Goal: Book appointment/travel/reservation

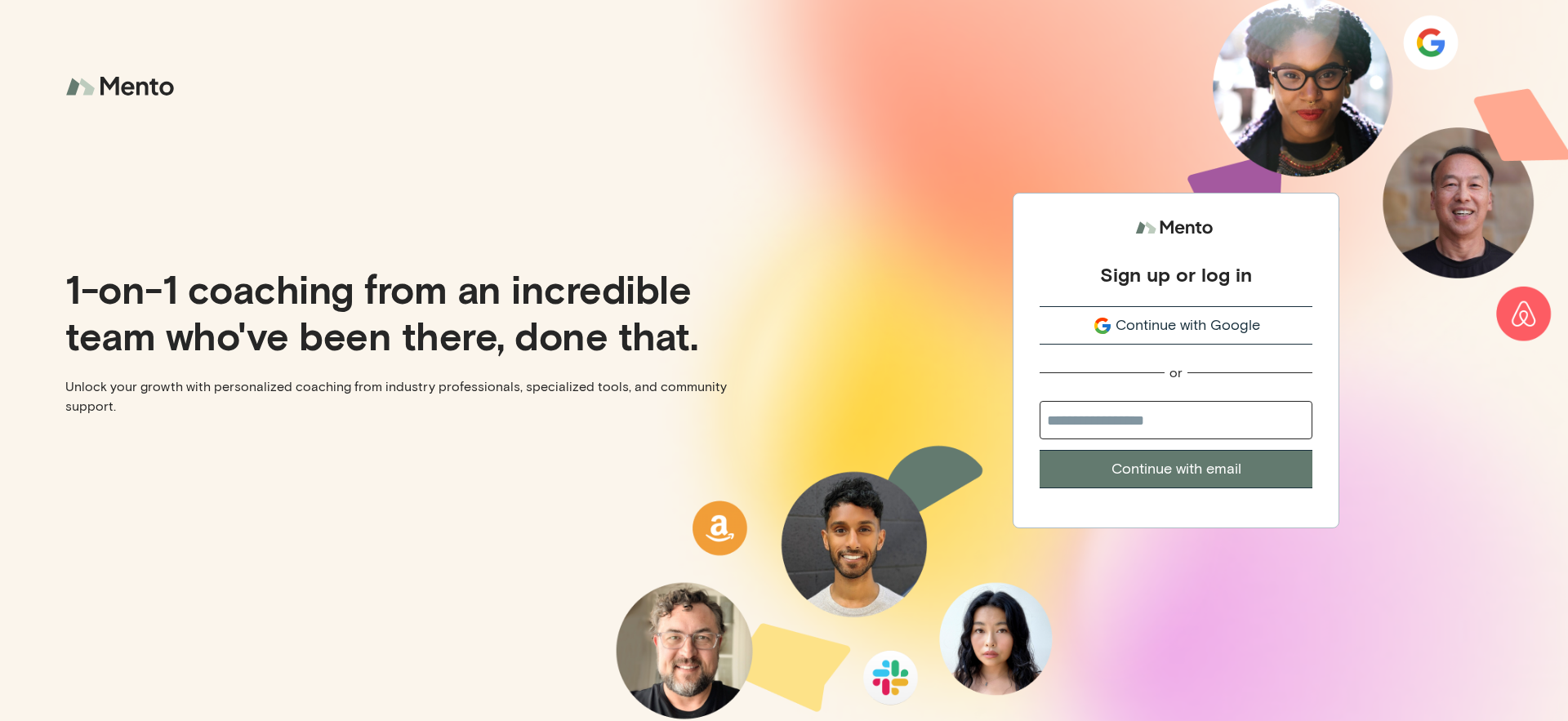
click at [1167, 320] on span "Continue with Google" at bounding box center [1188, 325] width 144 height 22
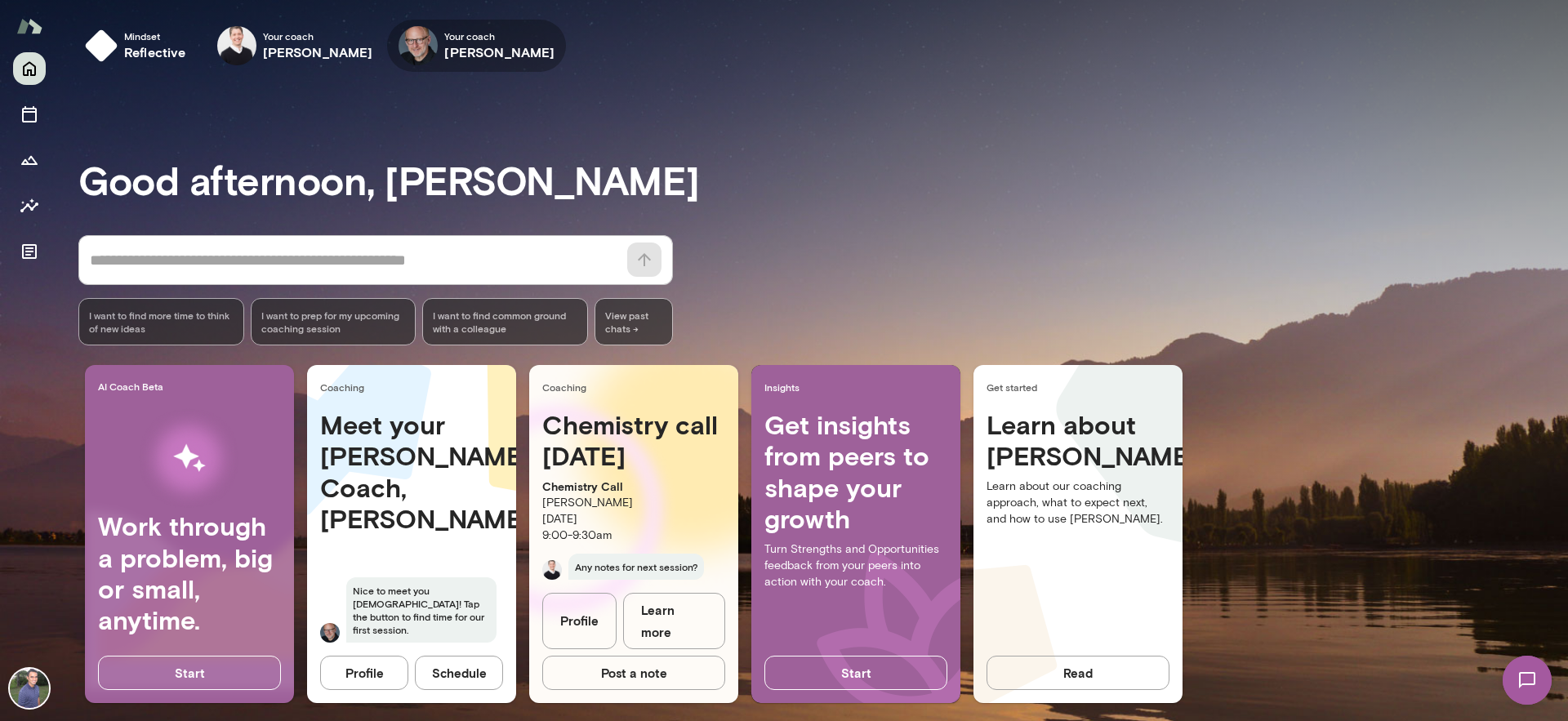
click at [446, 45] on h6 "[PERSON_NAME]" at bounding box center [499, 52] width 110 height 20
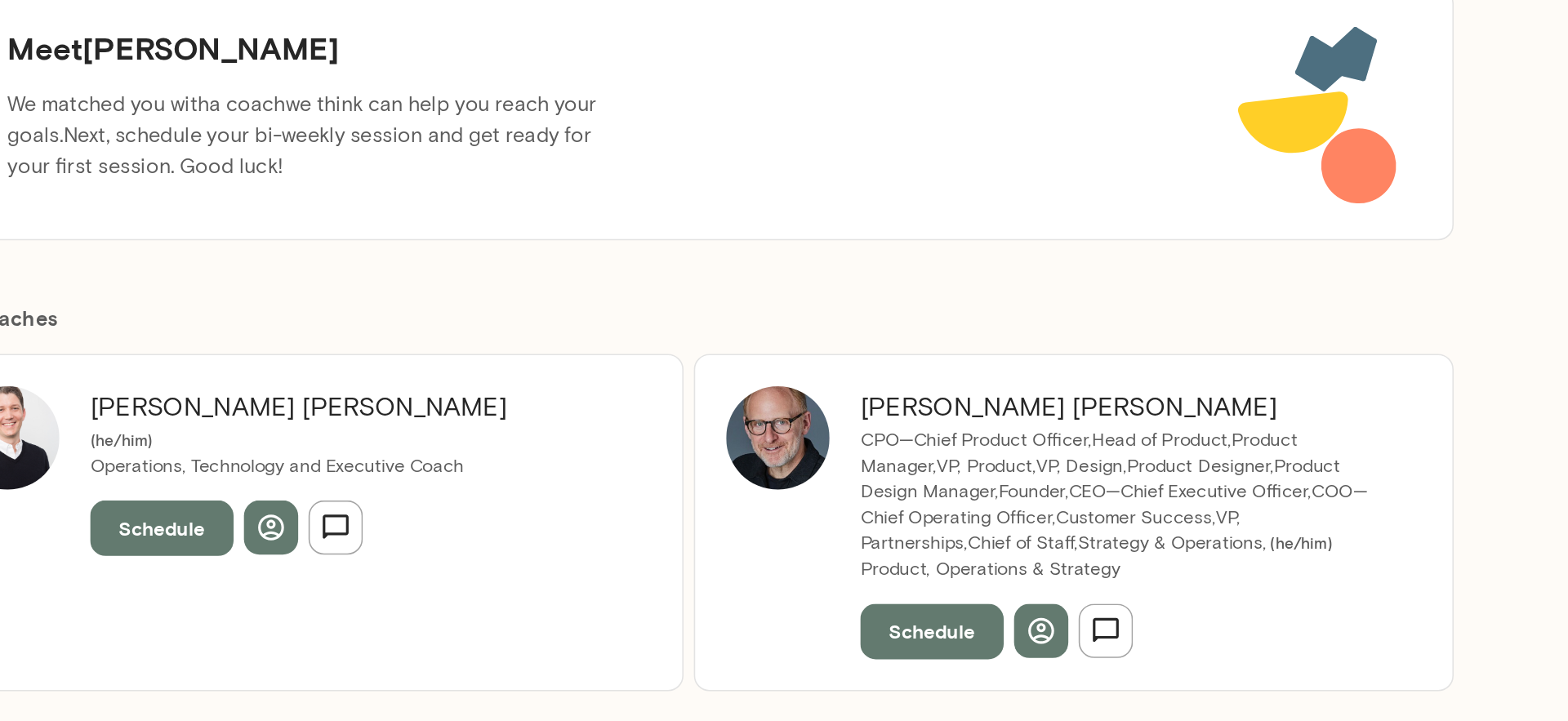
click at [960, 583] on button "Schedule" at bounding box center [967, 587] width 90 height 34
